Goal: Task Accomplishment & Management: Manage account settings

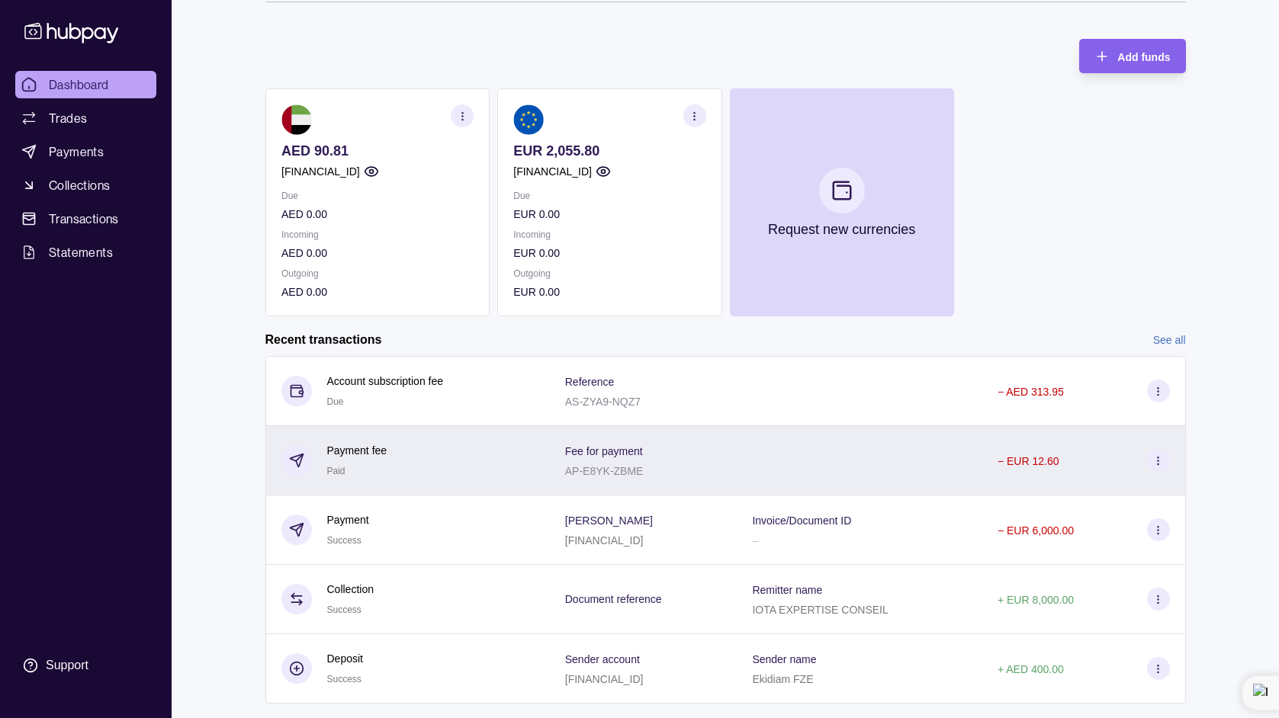
scroll to position [93, 0]
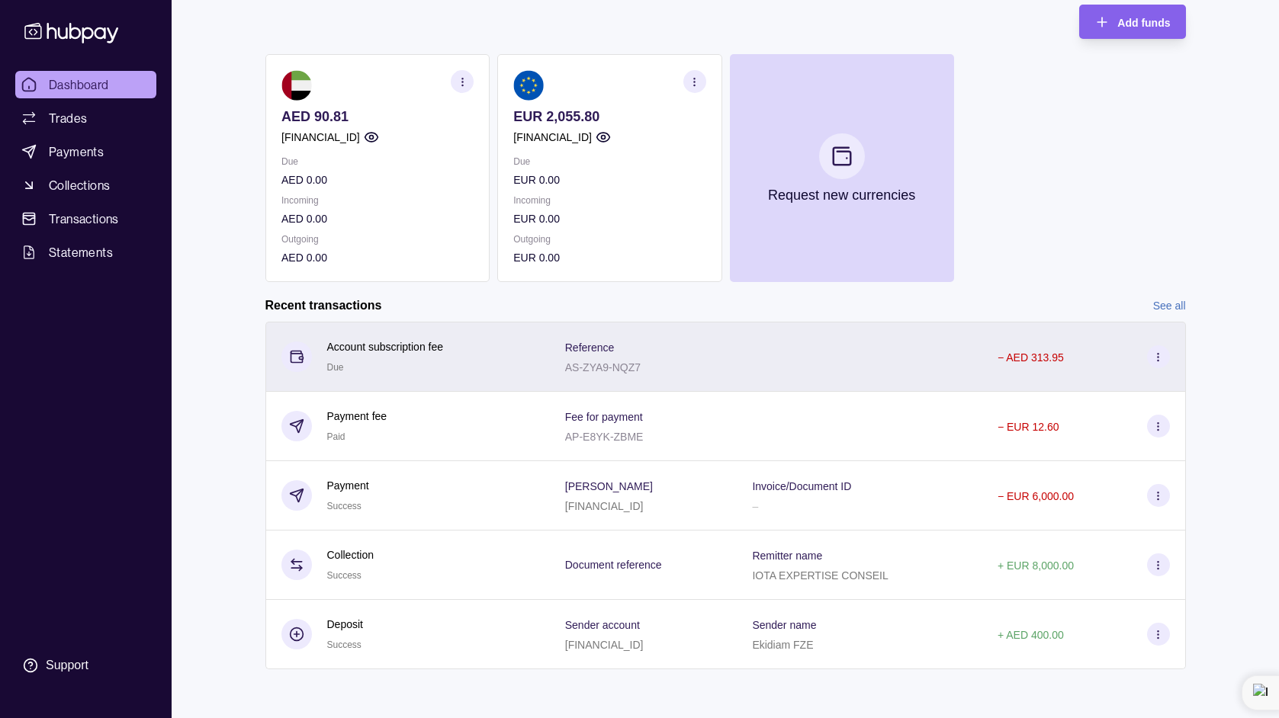
click at [721, 365] on div "Reference AS-ZYA9-NQZ7" at bounding box center [643, 357] width 157 height 38
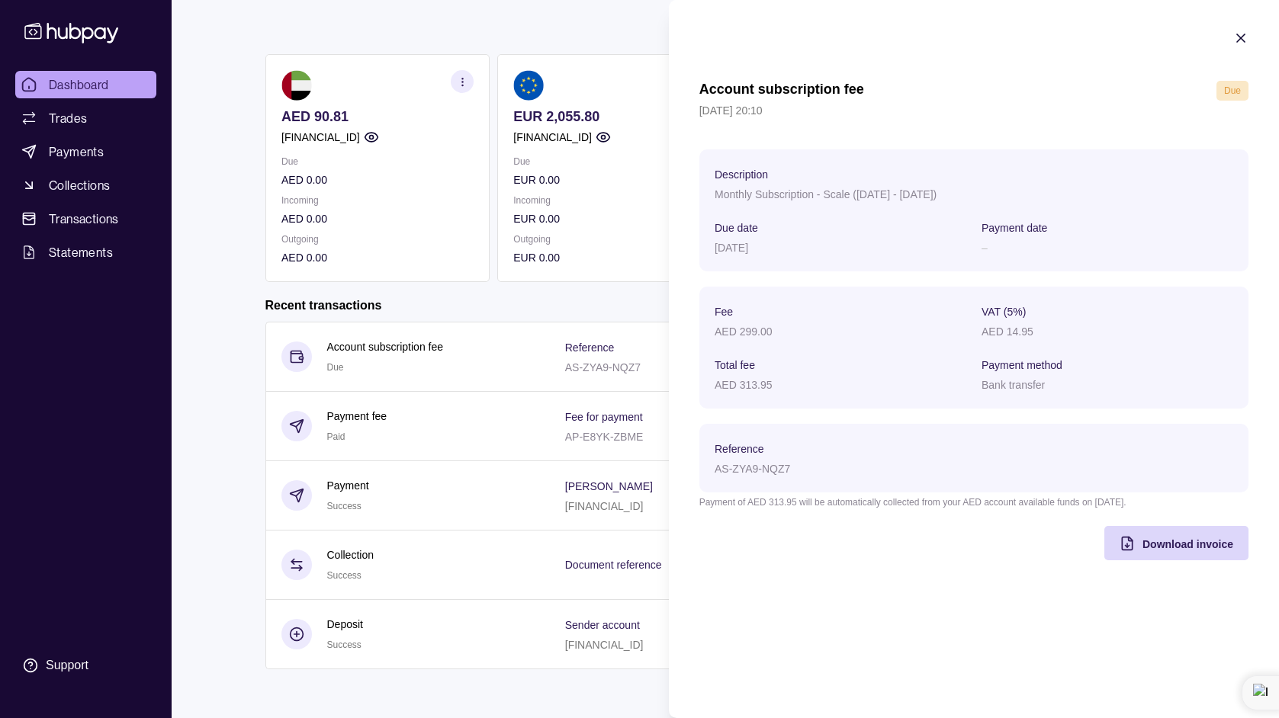
drag, startPoint x: 598, startPoint y: 307, endPoint x: 609, endPoint y: 314, distance: 13.3
click at [608, 313] on html "Dashboard Trades Payments Collections Transactions Statements Support A Hello, …" at bounding box center [639, 336] width 1279 height 859
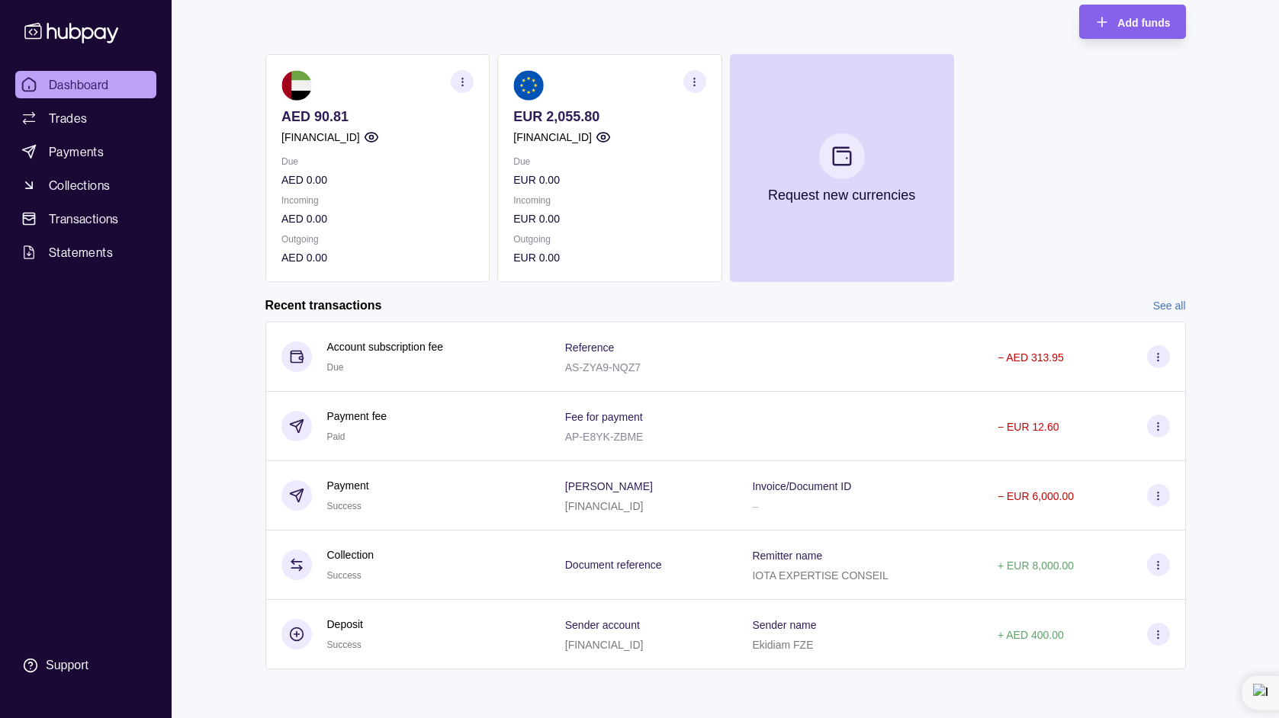
click at [1163, 310] on link "See all" at bounding box center [1169, 305] width 33 height 17
click at [1162, 306] on link "See all" at bounding box center [1169, 305] width 33 height 17
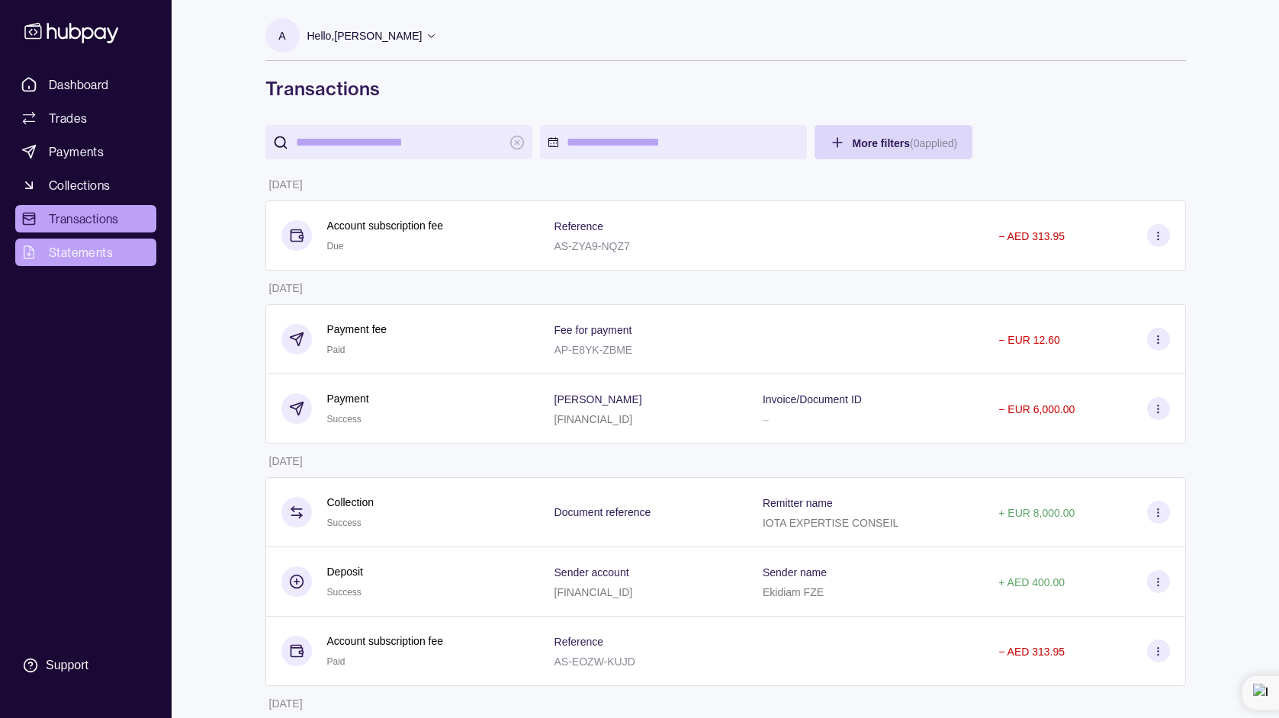
click at [70, 259] on span "Statements" at bounding box center [81, 252] width 64 height 18
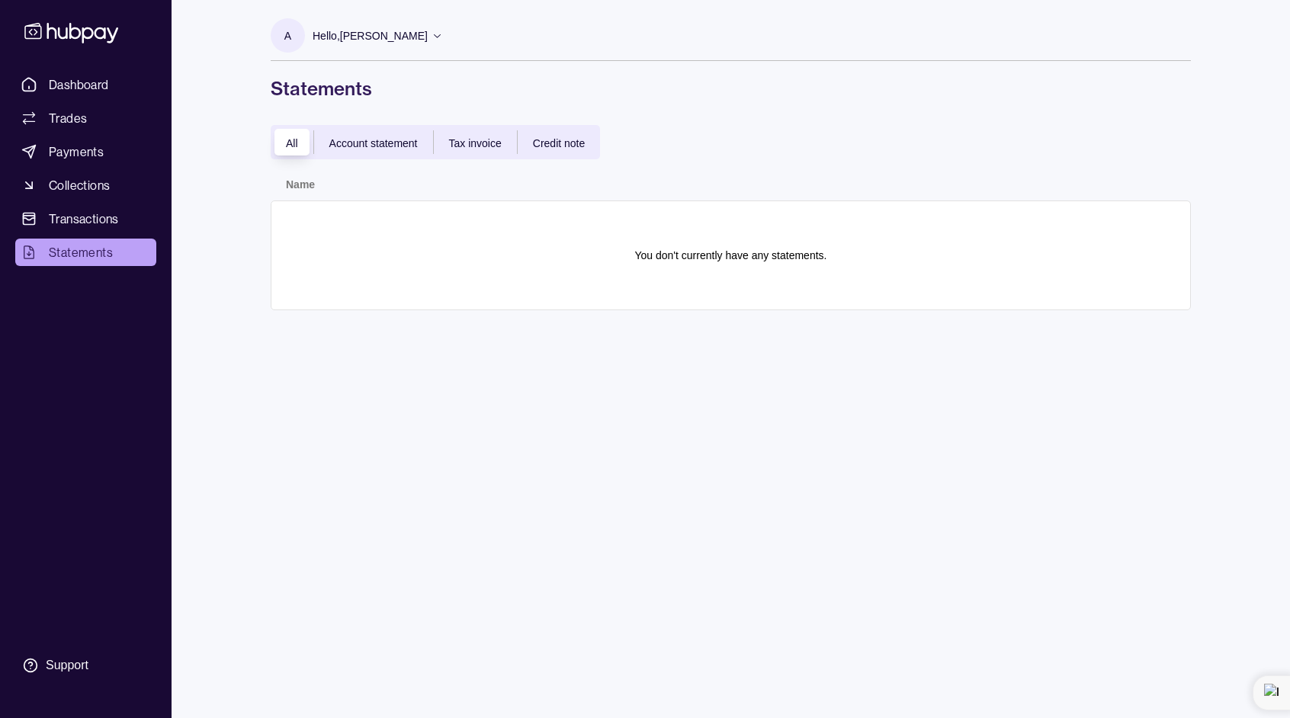
click at [397, 145] on span "Account statement" at bounding box center [373, 143] width 88 height 12
click at [496, 147] on span "Tax invoice" at bounding box center [475, 143] width 53 height 12
click at [559, 145] on span "Credit note" at bounding box center [559, 143] width 52 height 12
click at [282, 146] on div "All" at bounding box center [292, 142] width 43 height 18
click at [100, 207] on link "Transactions" at bounding box center [85, 218] width 141 height 27
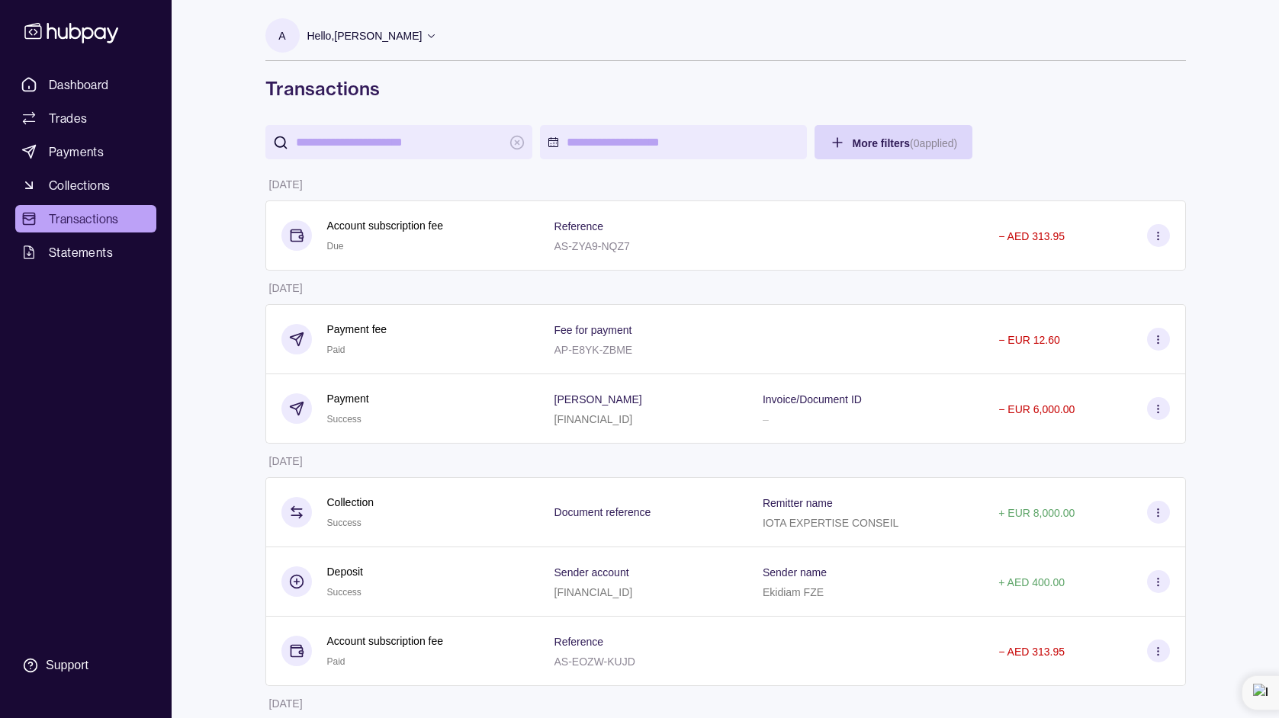
click at [111, 182] on link "Collections" at bounding box center [85, 185] width 141 height 27
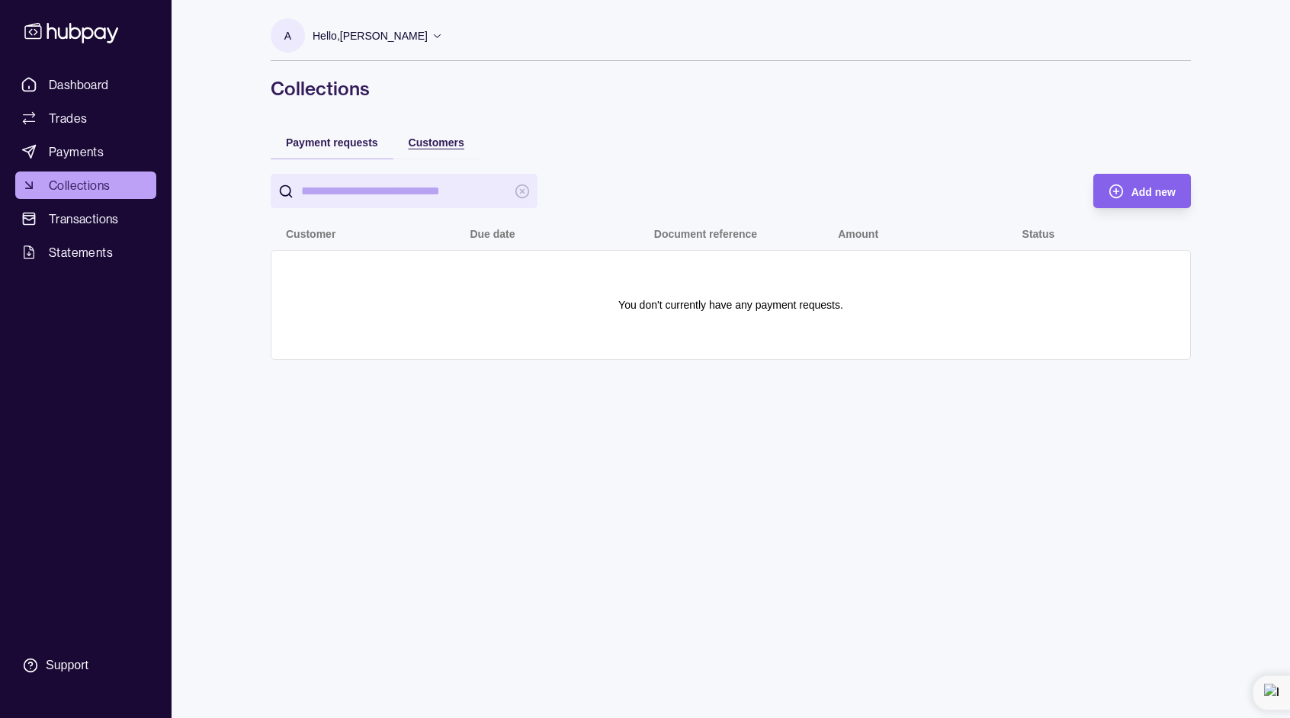
click at [454, 149] on div "Customers" at bounding box center [437, 142] width 56 height 18
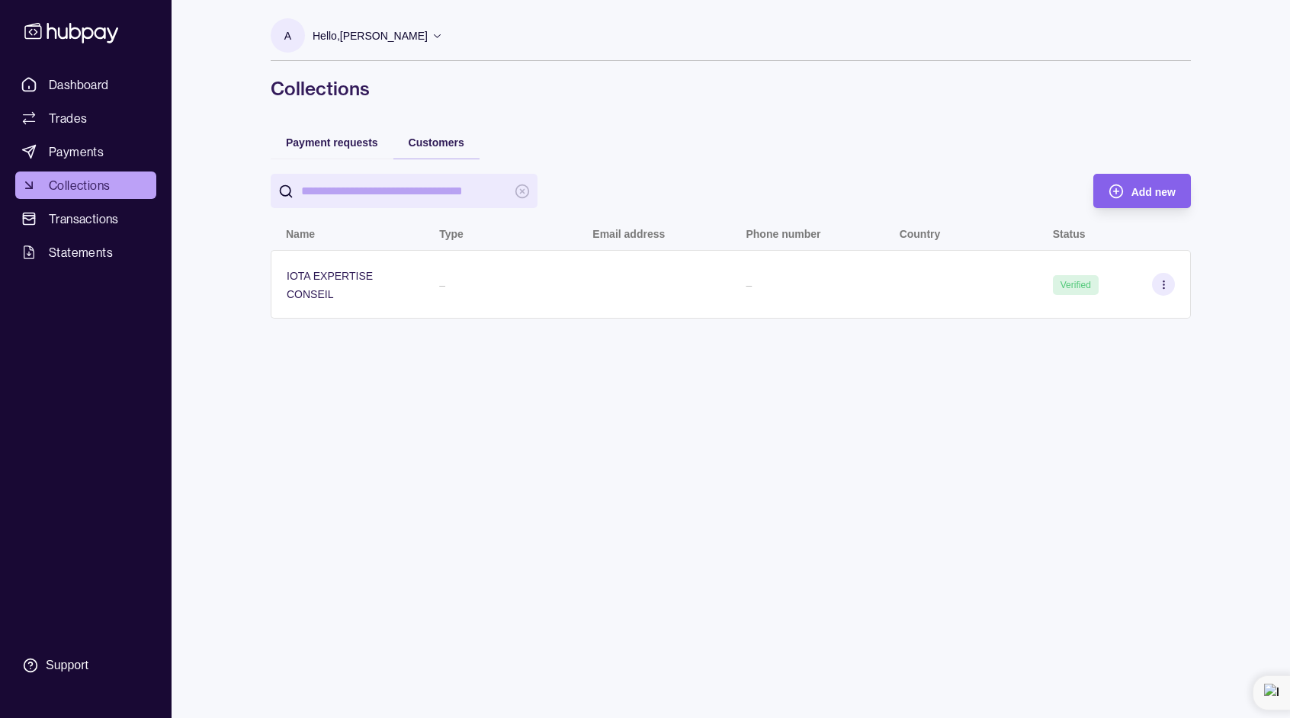
click at [442, 336] on div "A Hello, AISSAOUI BENNANI EKIDIAM FZE Account Terms and conditions Privacy poli…" at bounding box center [730, 359] width 981 height 718
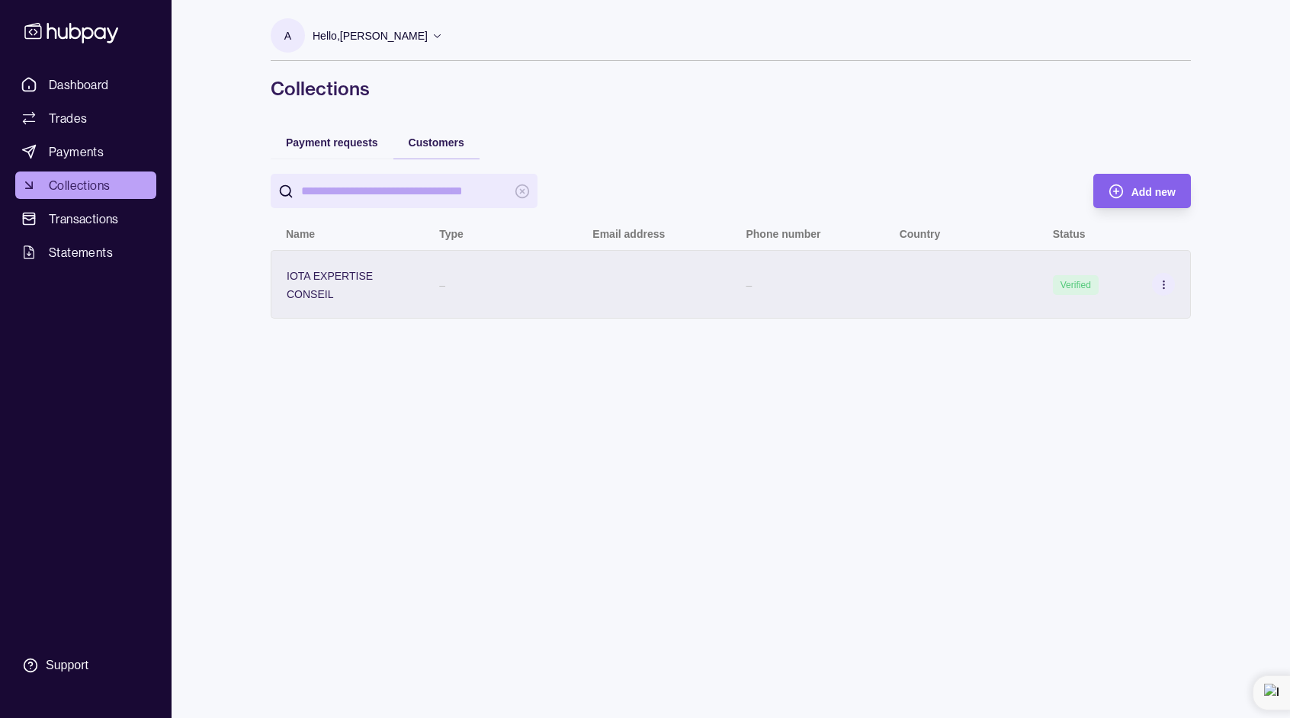
click at [437, 303] on div "–" at bounding box center [500, 284] width 153 height 69
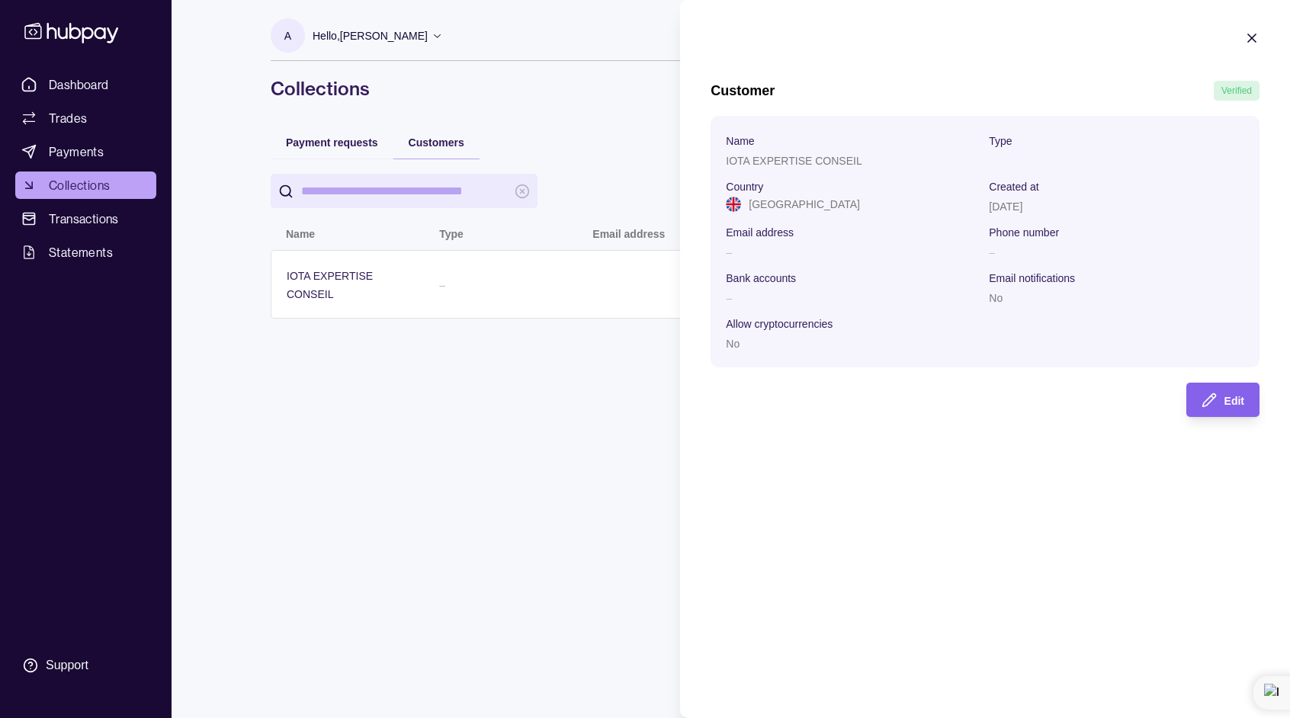
click at [439, 342] on html "Dashboard Trades Payments Collections Transactions Statements Support A Hello, …" at bounding box center [645, 383] width 1290 height 766
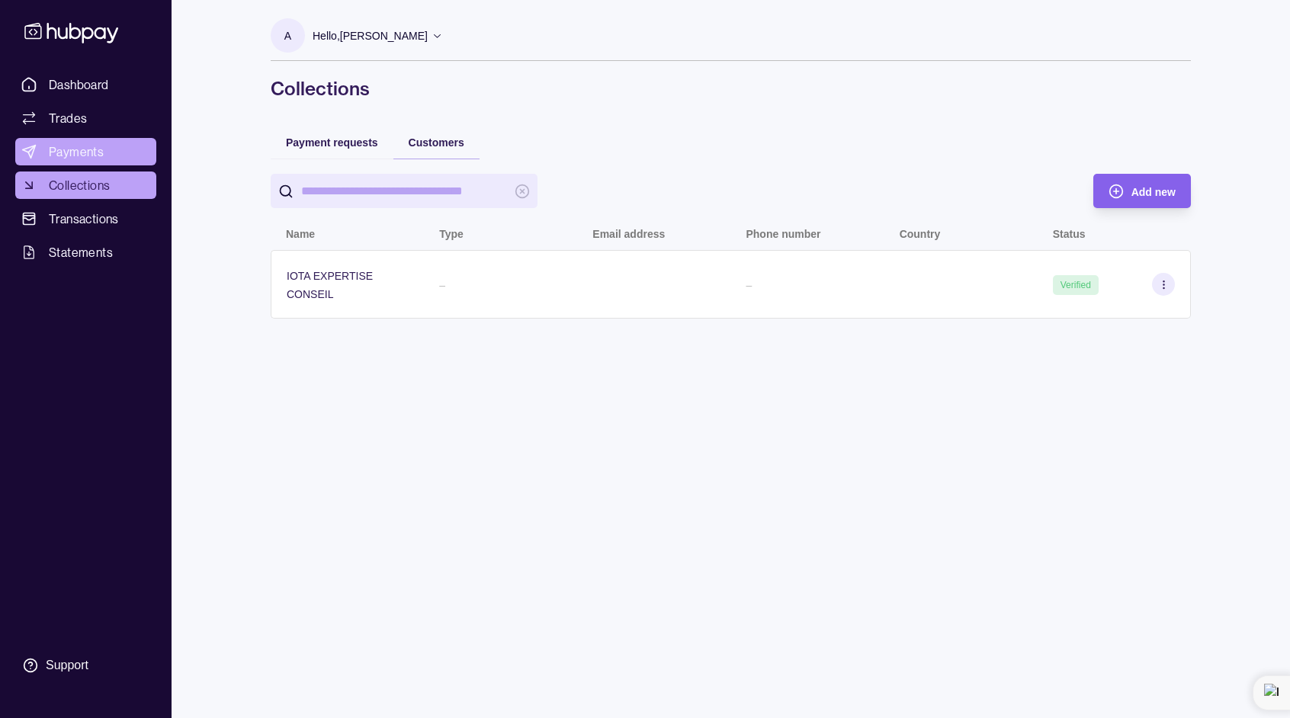
click at [121, 153] on link "Payments" at bounding box center [85, 151] width 141 height 27
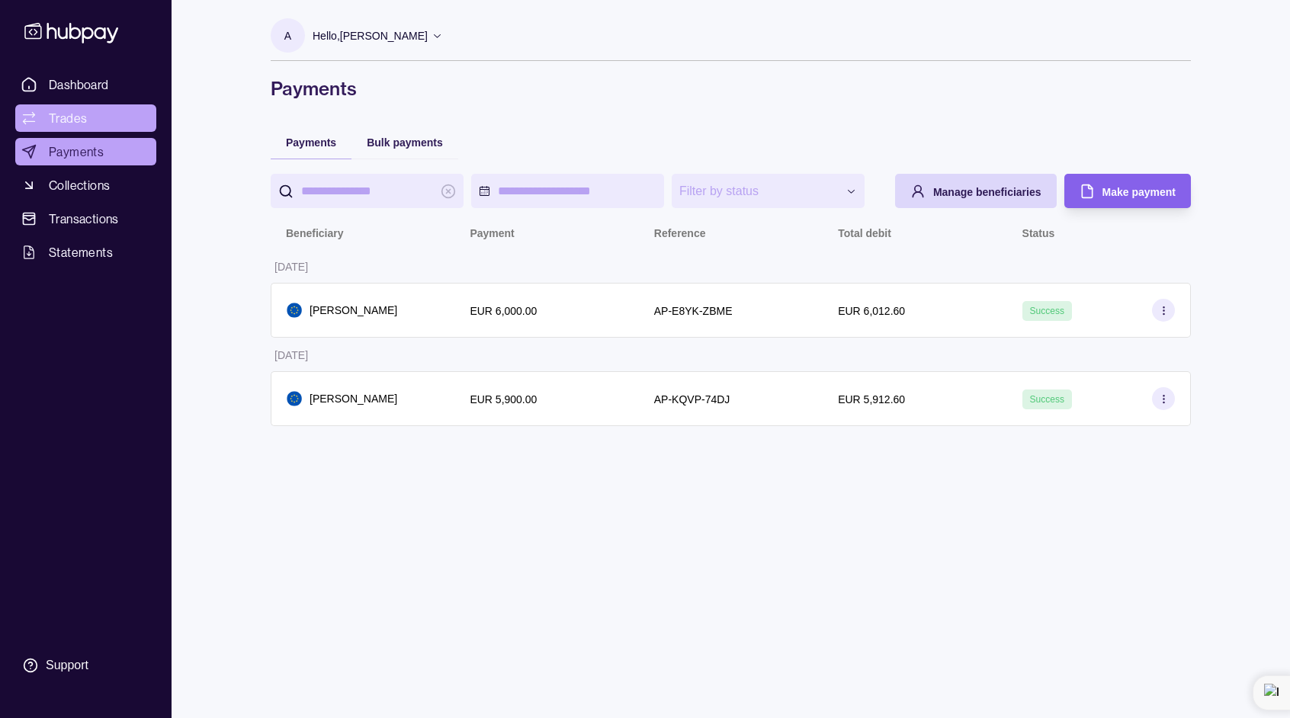
click at [93, 113] on link "Trades" at bounding box center [85, 117] width 141 height 27
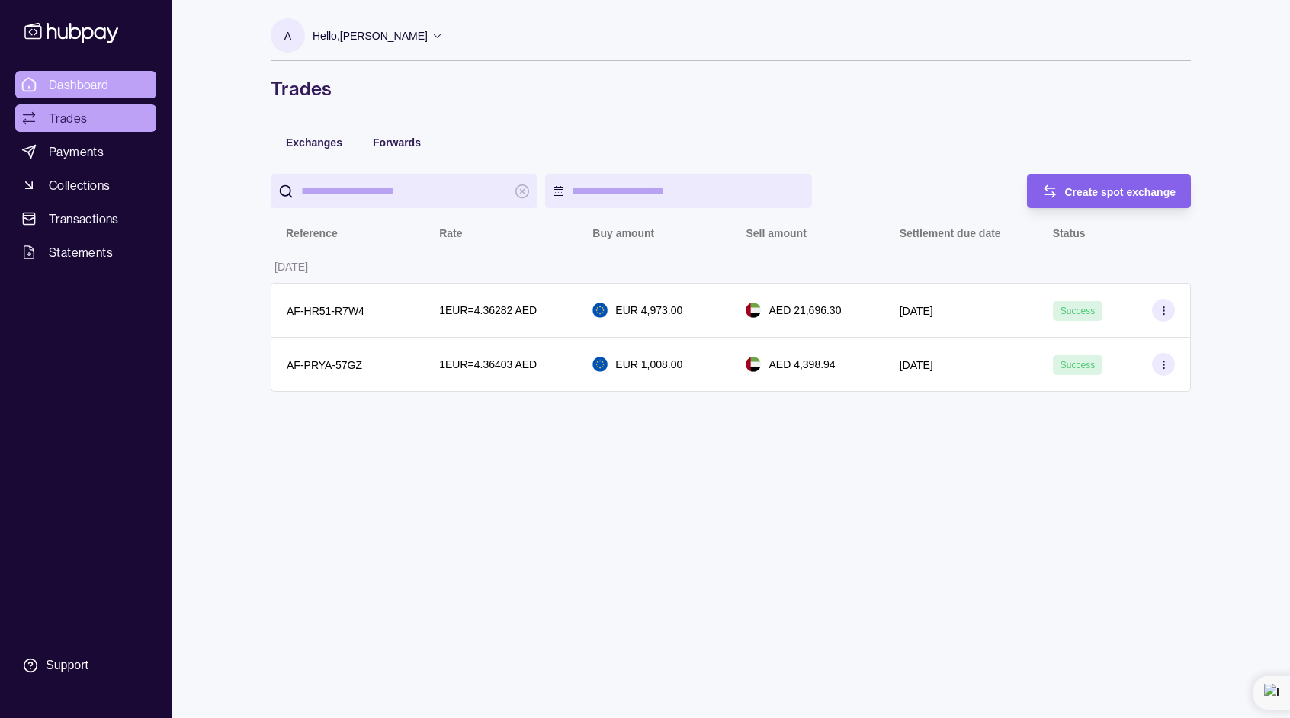
click at [88, 88] on span "Dashboard" at bounding box center [79, 84] width 60 height 18
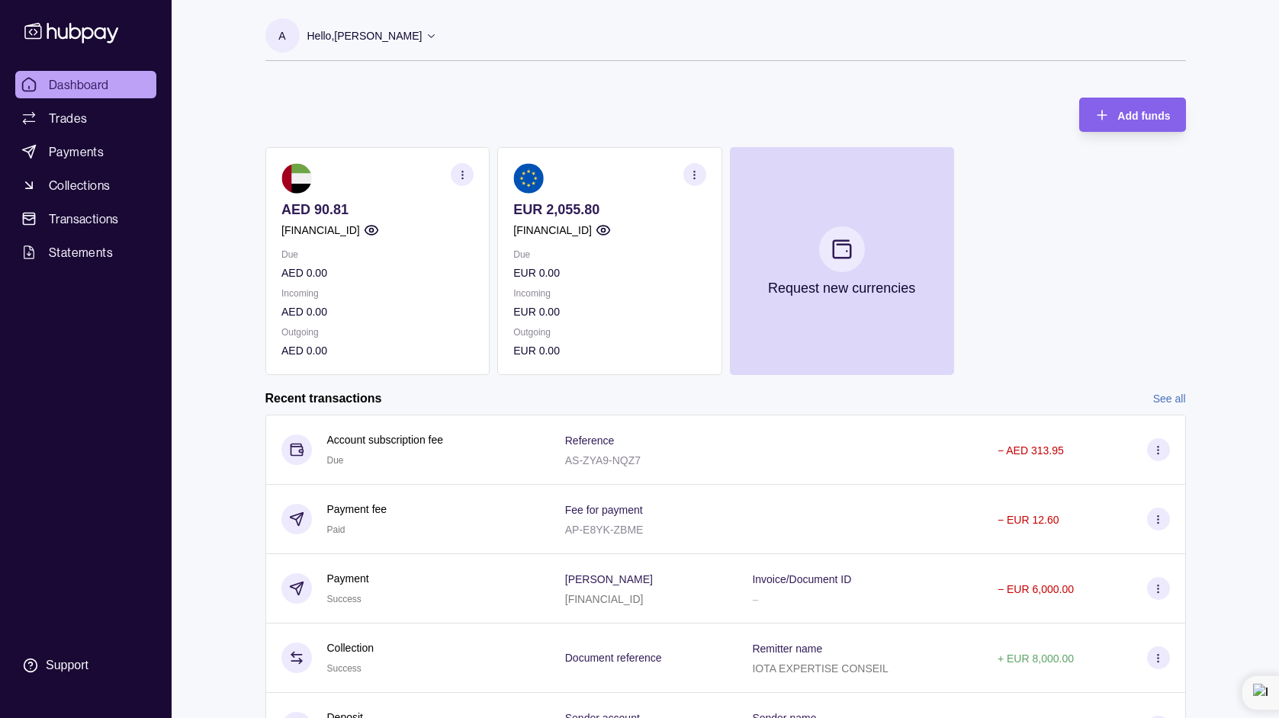
click at [37, 36] on icon at bounding box center [71, 32] width 101 height 28
click at [400, 29] on p "Hello, [PERSON_NAME]" at bounding box center [364, 35] width 115 height 17
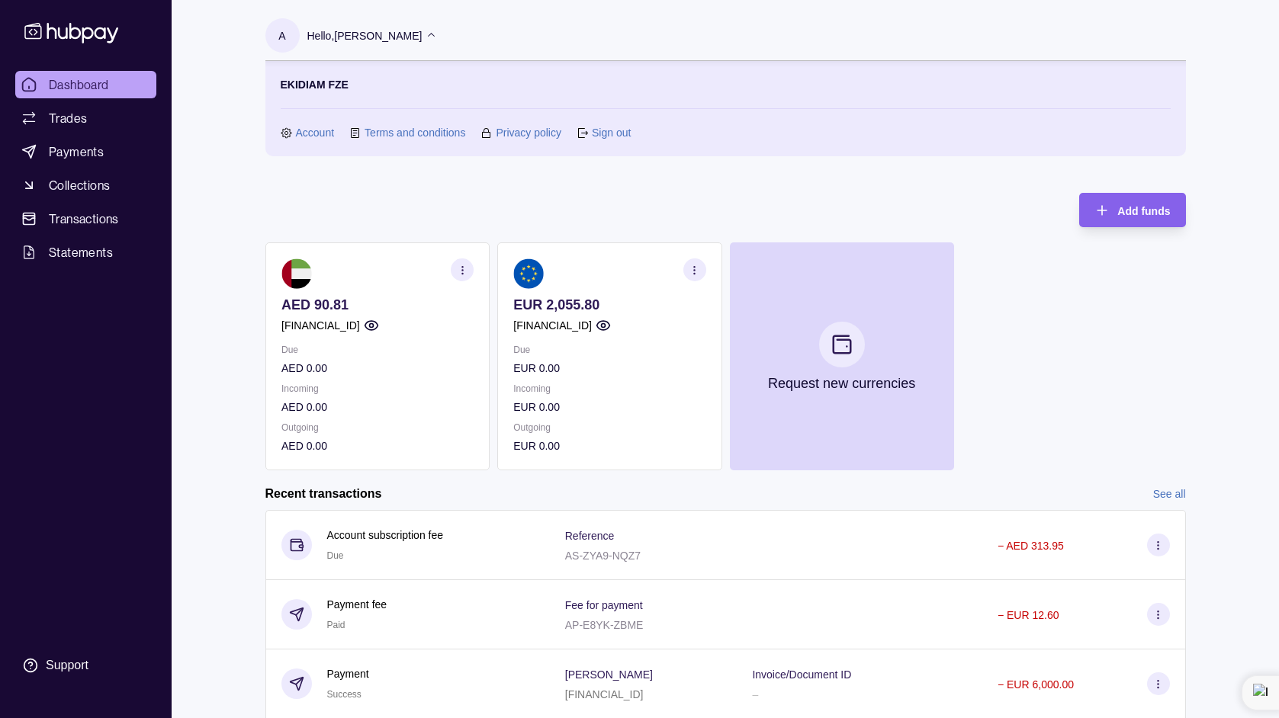
click at [610, 131] on link "Sign out" at bounding box center [611, 132] width 39 height 17
